Goal: Communication & Community: Answer question/provide support

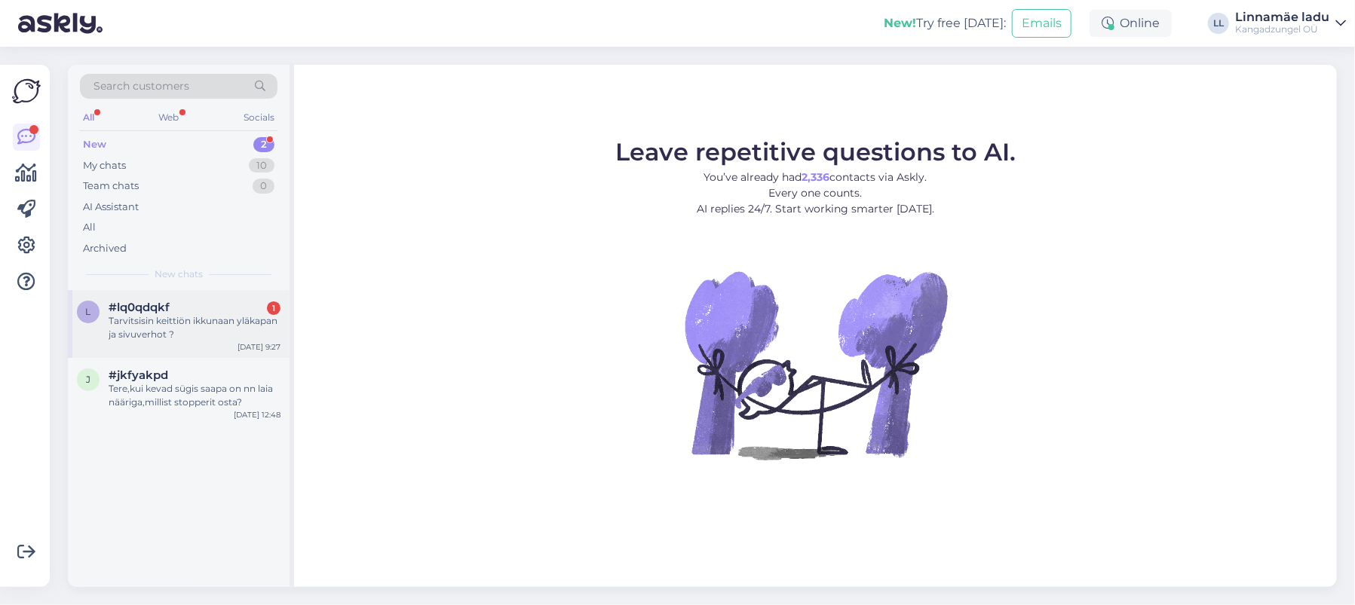
click at [201, 314] on div "Tarvitsisin keittiön ikkunaan yläkapan ja sivuverhot ?" at bounding box center [195, 327] width 172 height 27
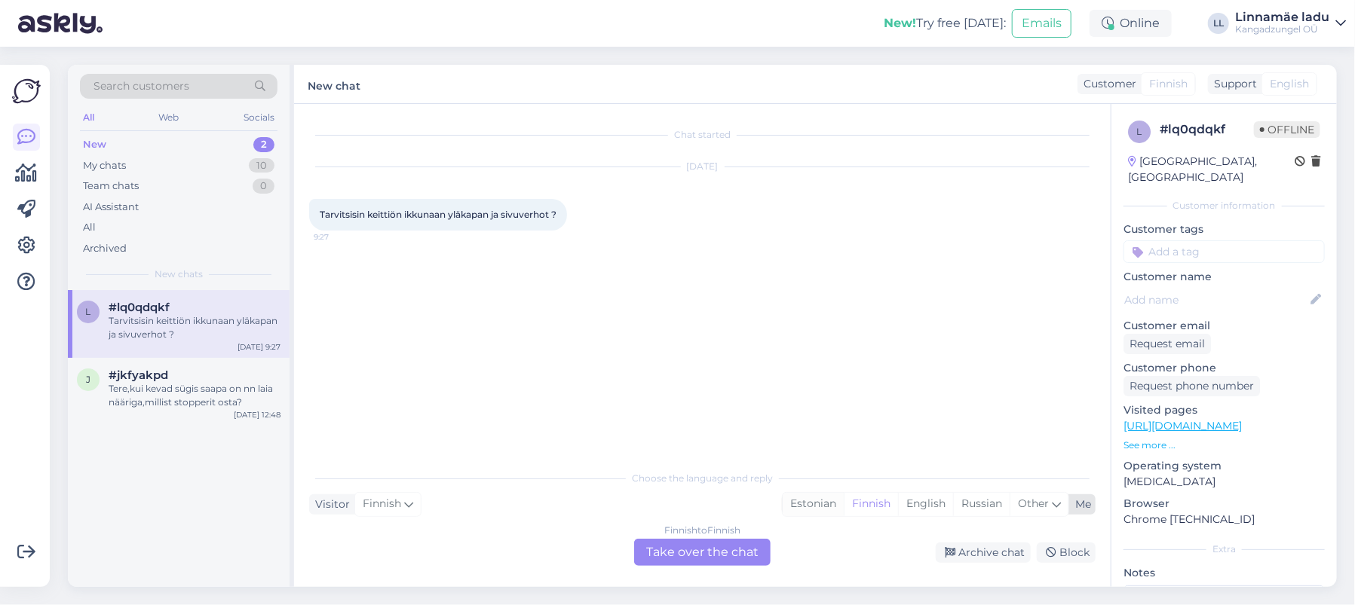
click at [822, 504] on div "Estonian" at bounding box center [812, 504] width 61 height 23
click at [679, 556] on div "Finnish to Estonian Take over the chat" at bounding box center [702, 552] width 136 height 27
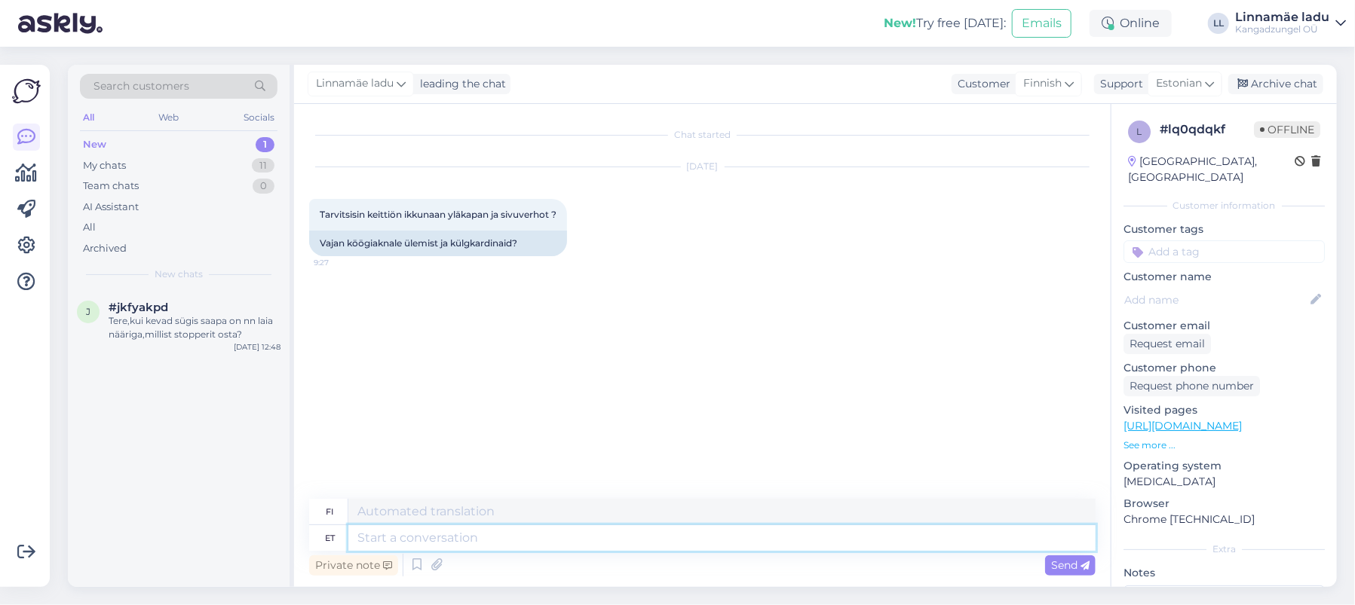
click at [475, 526] on textarea at bounding box center [721, 538] width 747 height 26
type textarea "Tere."
type textarea "Hei."
type textarea "Tere. Meie"
type textarea "Hei. Me"
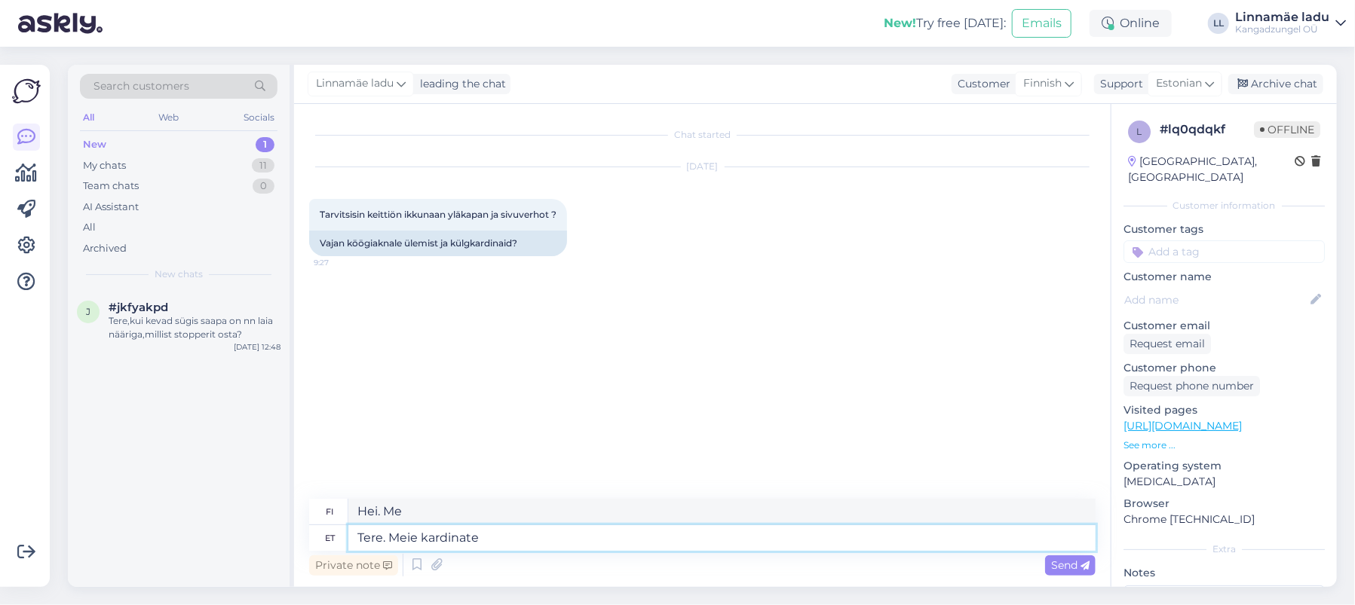
type textarea "Tere. Meie kardinate"
type textarea "Hei. Verhomme"
type textarea "Tere. Meie kardinate val"
type textarea "Hei. Verhomme ovat rikki."
type textarea "Tere. Meie kardinate valiku l"
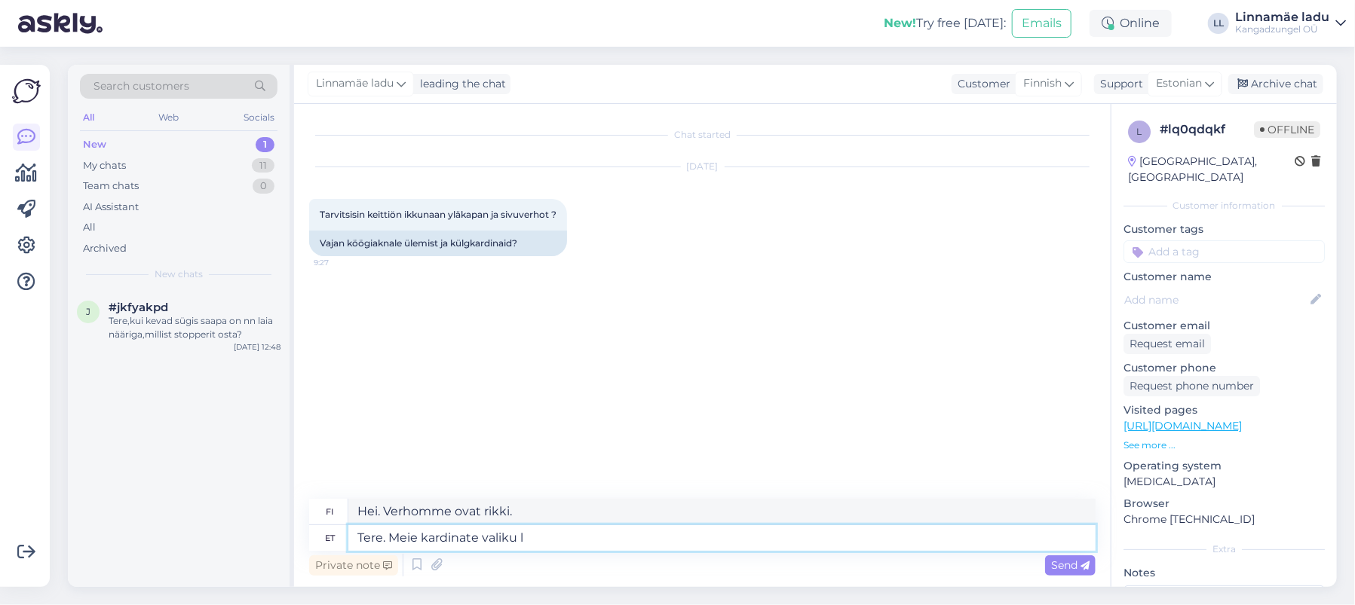
type textarea "Hei. Verhovalikoimamme"
type textarea "Tere. Meie kardinate valiku leiate s"
type textarea "Hei. Löydät verhovalikoimamme"
type textarea "Tere. Meie kardinate valiku leiate siit"
type textarea "Hei. Löydät verhovalikoimamme täältä"
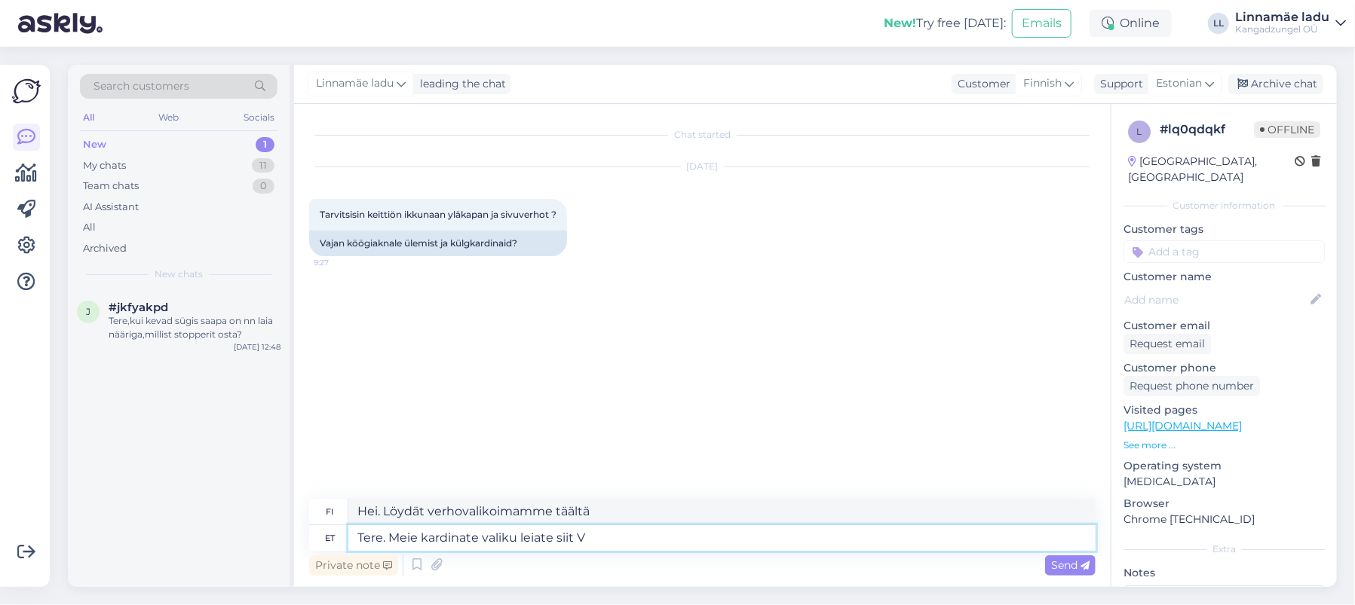
type textarea "Tere. Meie kardinate valiku leiate siit"
type textarea "Hei. Löydät verhovalikoimamme täältä V"
paste textarea "[URL][DOMAIN_NAME]"
type textarea "Tere. Meie kardinate valiku leiate siit [URL][DOMAIN_NAME]"
type textarea "Hei. Löydät verhovalikoimamme täältä"
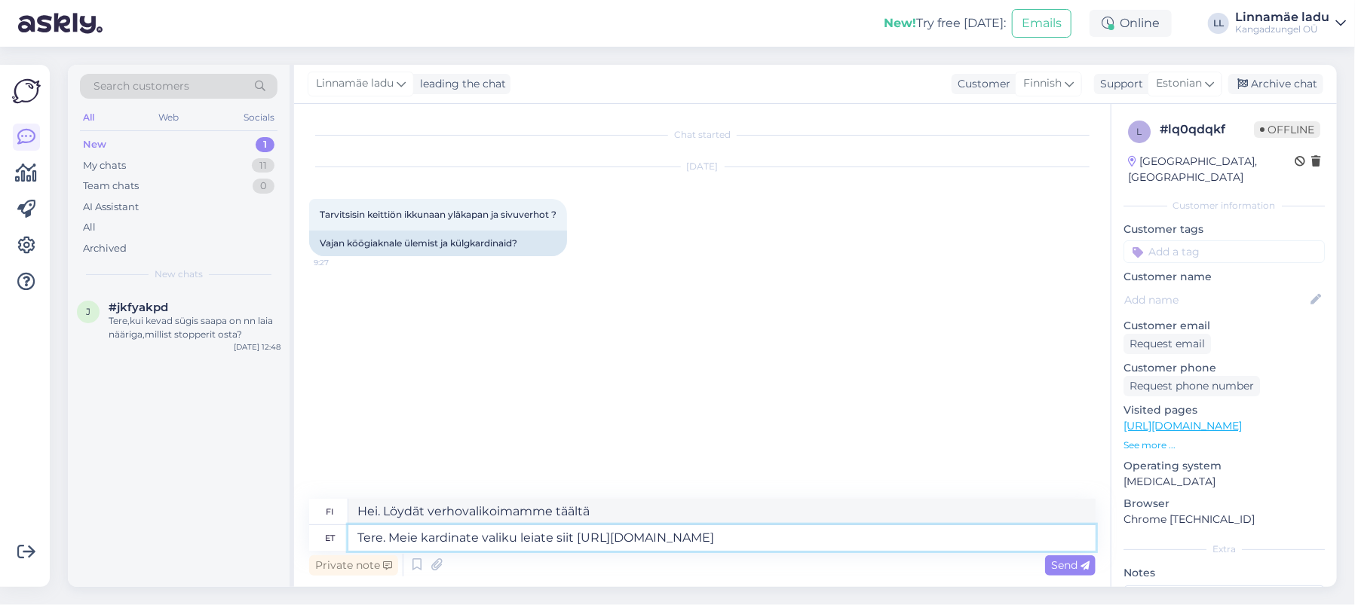
type textarea "Tere. Meie kardinate valiku leiate siit [URL][DOMAIN_NAME]"
type textarea "Hei. Löydät verhovalikoimamme täältä [URL][DOMAIN_NAME]"
type textarea "Tere. Meie kardinate valiku leiate siit [URL][DOMAIN_NAME] Parimate s"
type textarea "Hei. Löydät verhovalikoimamme täältä [URL][DOMAIN_NAME] Parhaat"
type textarea "Tere. Meie kardinate valiku leiate siit [URL][DOMAIN_NAME] Parimate soov"
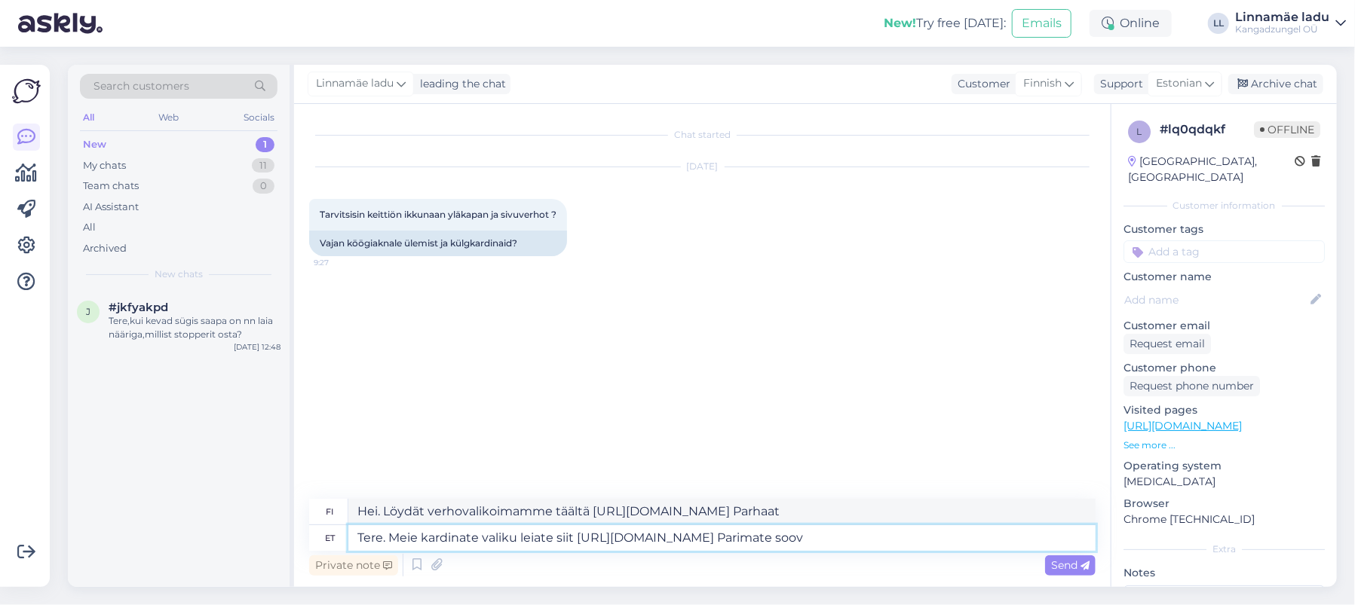
type textarea "Hei. Löydät verhovalikoimamme täältä [URL][DOMAIN_NAME] Parhaat verhot"
type textarea "Tere. Meie kardinate valiku leiate siit [URL][DOMAIN_NAME] Parimate soovidega"
type textarea "Hei. Löydät verhovalikoimamme täältä [URL][DOMAIN_NAME] Parhain terveisin"
type textarea "Tere. Meie kardinate valiku leiate siit [URL][DOMAIN_NAME] Parimate soovidega K…"
type textarea "Hei. Löydät verhovalikoimamme täältä [URL][DOMAIN_NAME] Parhain terveisin Kadiri"
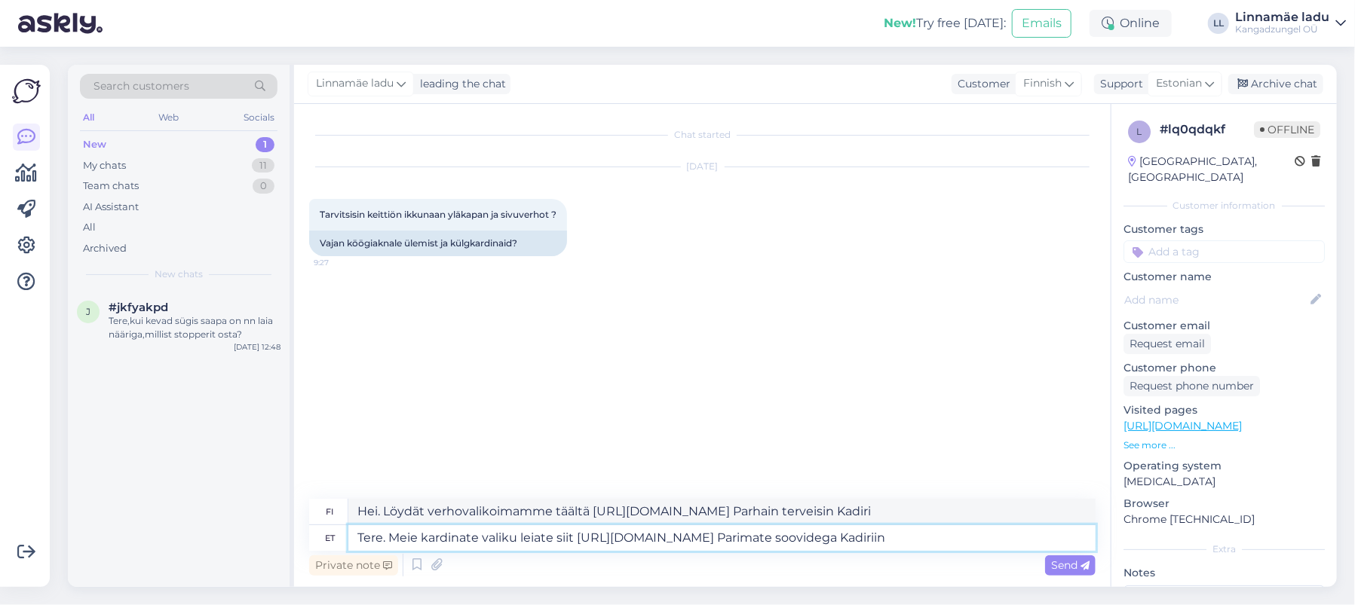
type textarea "Tere. Meie kardinate valiku leiate siit [URL][DOMAIN_NAME] Parimate soovidega K…"
type textarea "Hei. Löydät verhovalikoimamme täältä [URL][DOMAIN_NAME] Parhain terveisin Kadir…"
type textarea "Tere. Meie kardinate valiku leiate siit [URL][DOMAIN_NAME] Parimate soovidega K…"
type textarea "Hei. Löydät verhovalikoimamme täältä [URL][DOMAIN_NAME] Parhain terveisin Kadir…"
